Goal: Task Accomplishment & Management: Manage account settings

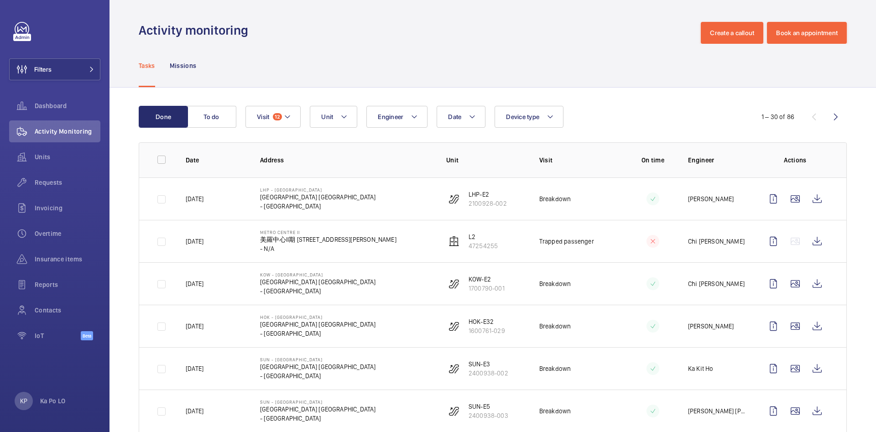
scroll to position [68, 0]
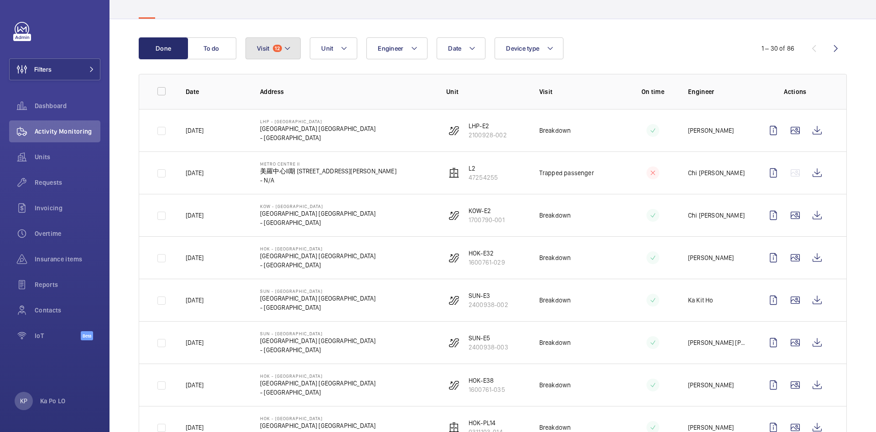
click at [277, 51] on span "12" at bounding box center [277, 48] width 9 height 7
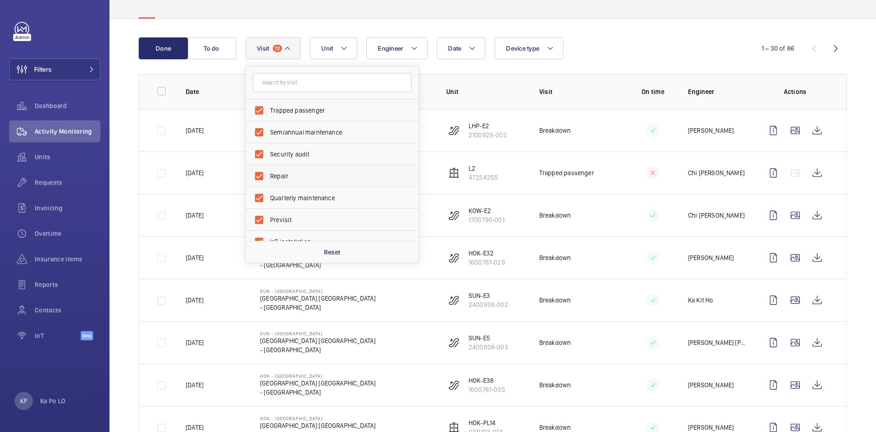
click at [324, 254] on p "Reset" at bounding box center [332, 252] width 17 height 9
checkbox input "false"
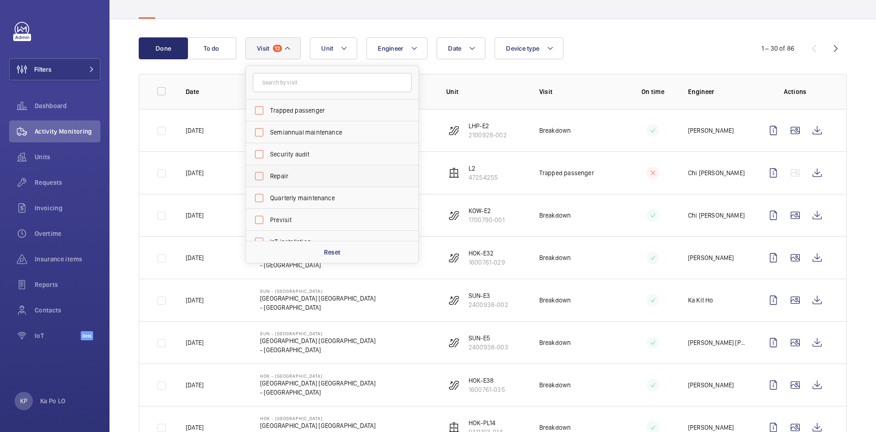
checkbox input "false"
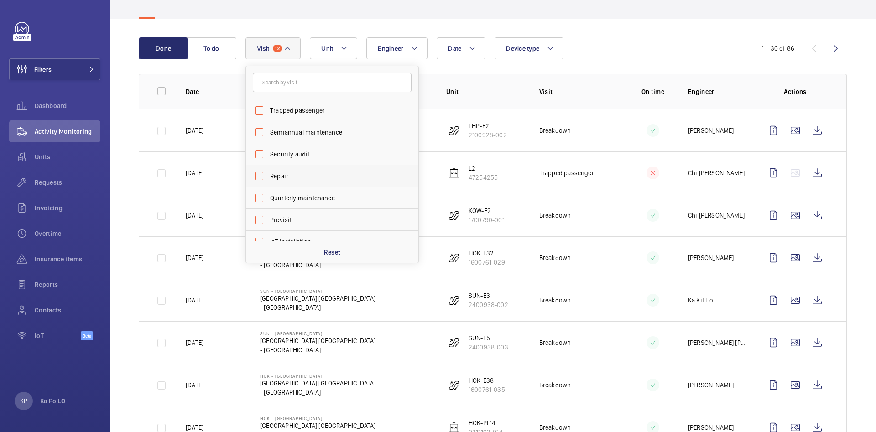
checkbox input "false"
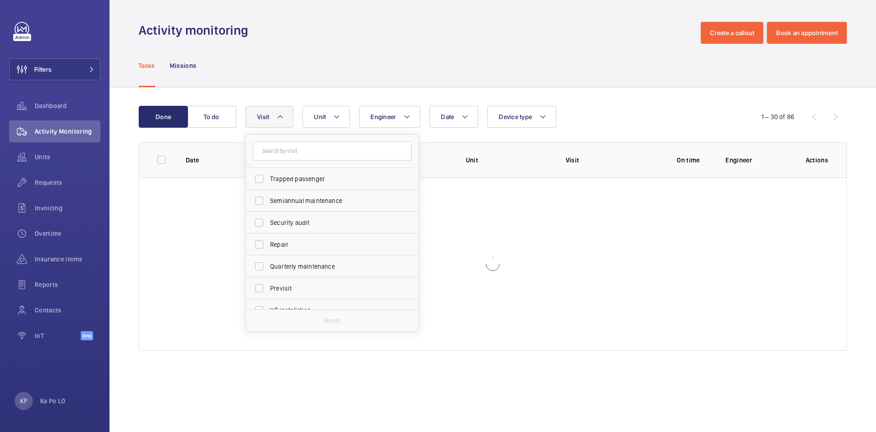
click at [129, 136] on div "Done To do Date Engineer Unit Device type Visit Trapped passenger Semiannual ma…" at bounding box center [493, 230] width 767 height 285
